Goal: Find contact information: Find contact information

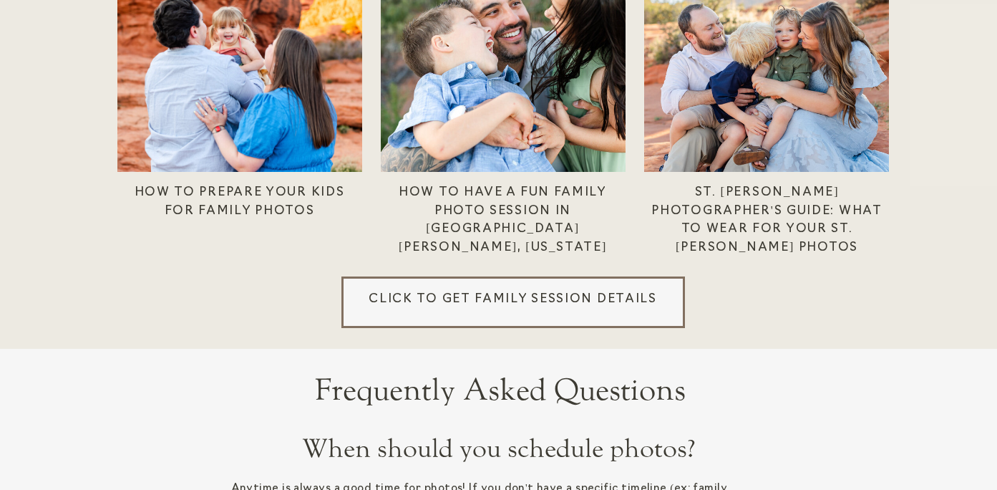
scroll to position [3996, 0]
click at [406, 303] on h3 "Click to get Family session details" at bounding box center [513, 299] width 306 height 16
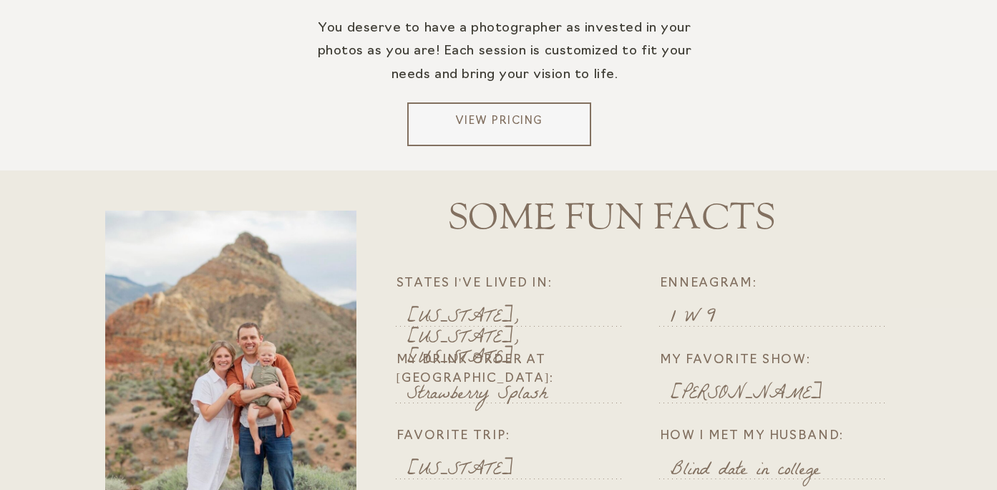
scroll to position [2977, 0]
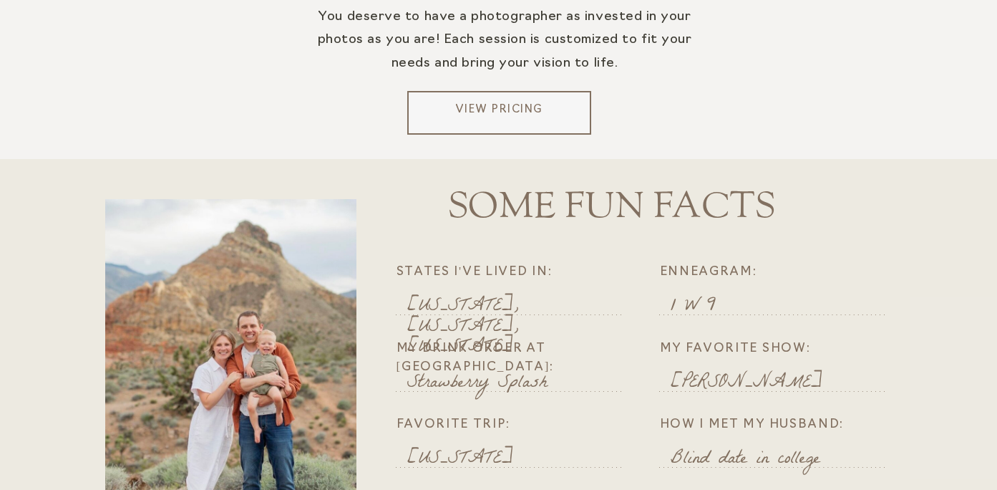
click at [462, 120] on p "View Pricing" at bounding box center [499, 112] width 172 height 21
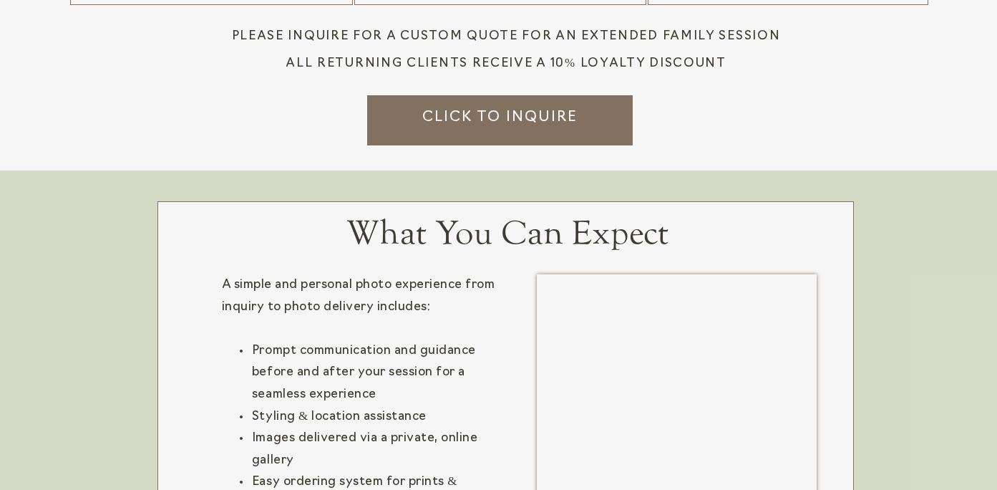
scroll to position [2088, 0]
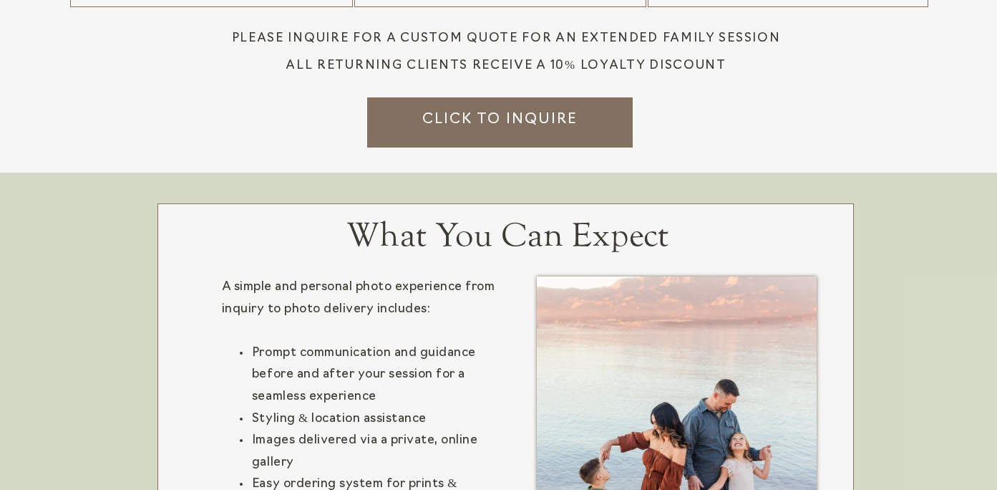
click at [469, 125] on h3 "Click to inquire" at bounding box center [500, 117] width 184 height 16
click at [463, 123] on h3 "Click to inquire" at bounding box center [500, 117] width 184 height 16
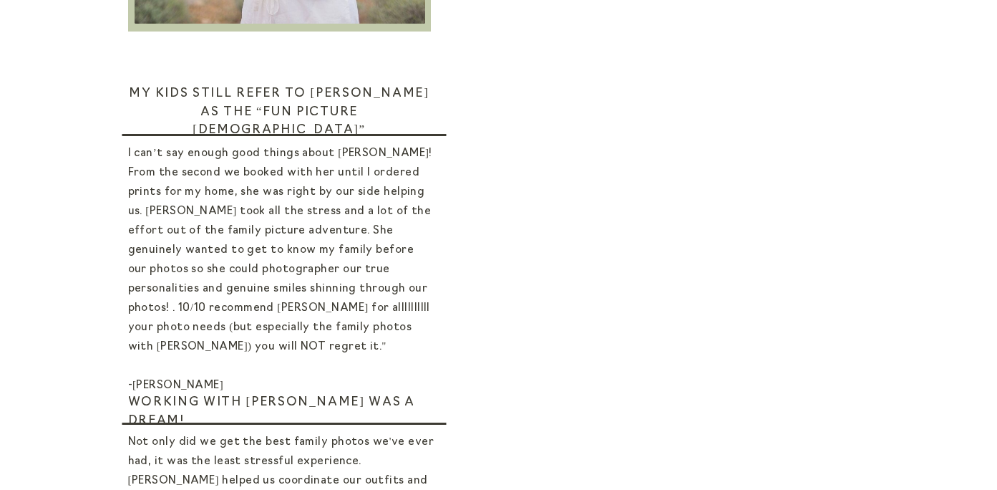
scroll to position [728, 0]
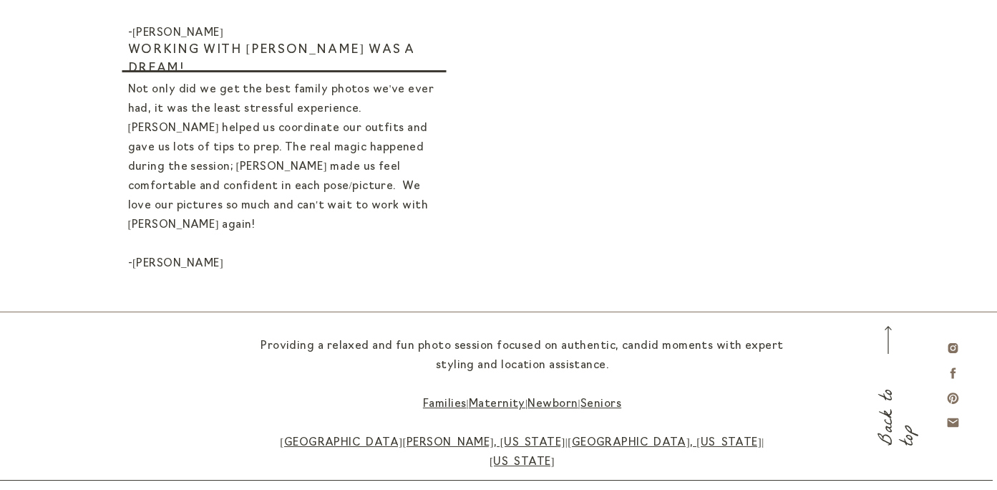
scroll to position [1064, 0]
